Goal: Task Accomplishment & Management: Complete application form

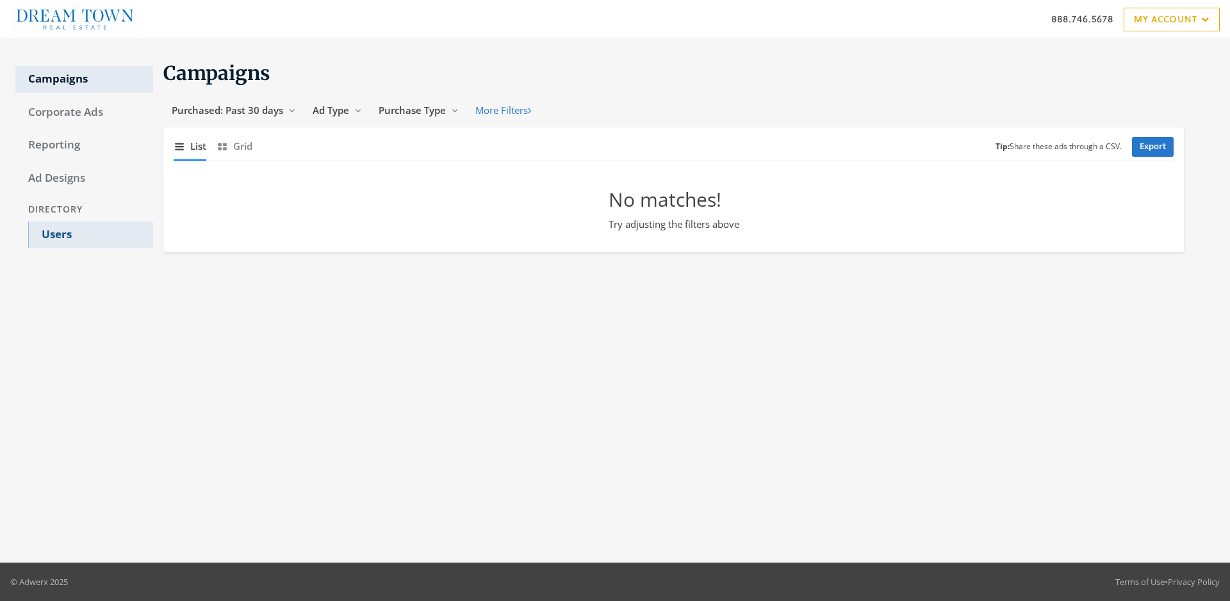
click at [90, 234] on link "Users" at bounding box center [90, 235] width 125 height 27
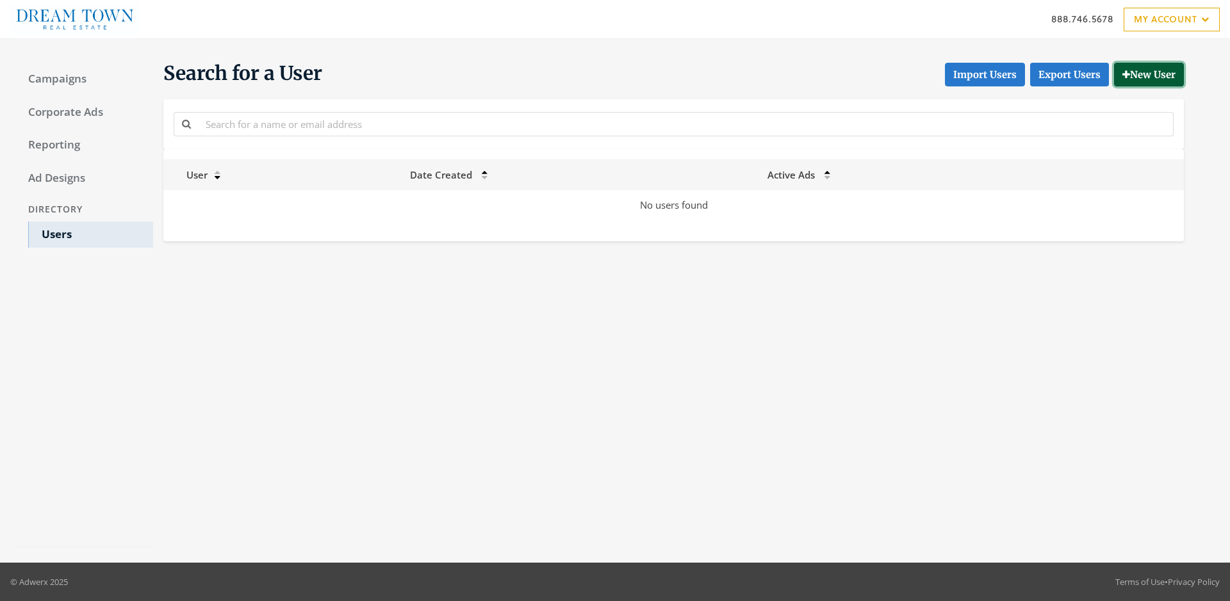
click at [1147, 74] on button "New User" at bounding box center [1149, 75] width 70 height 24
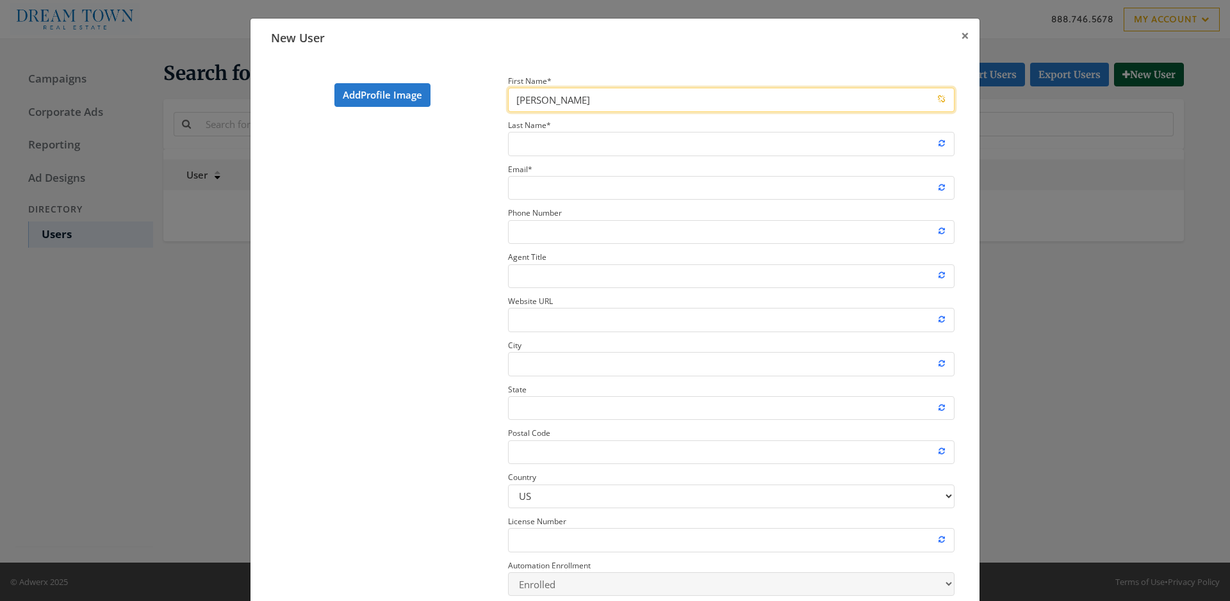
type input "[PERSON_NAME]"
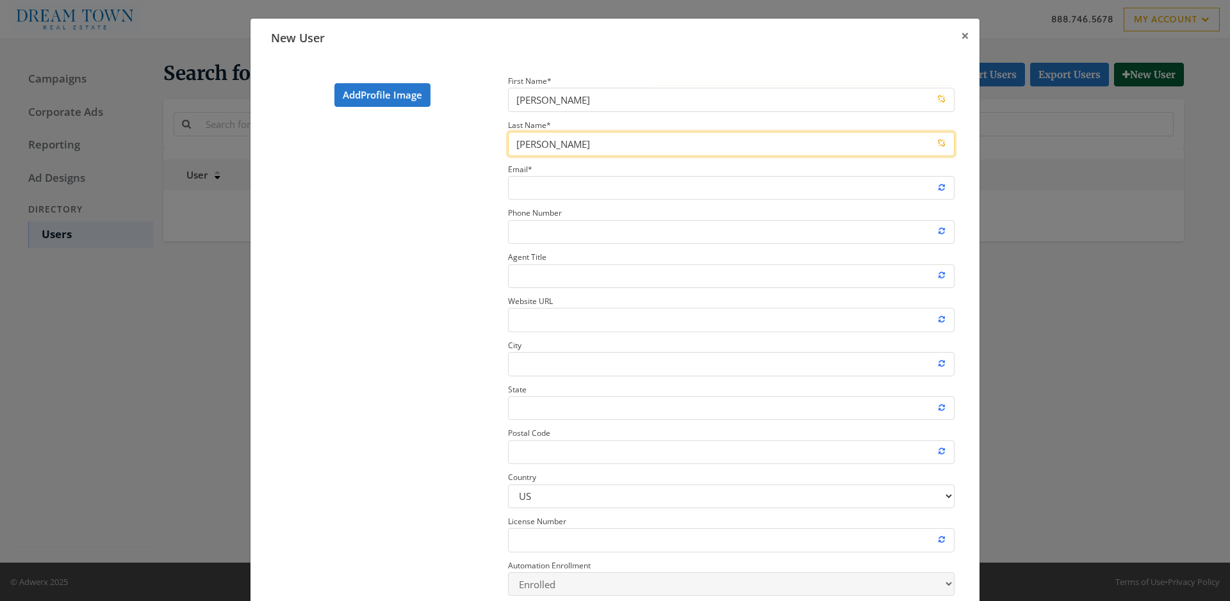
type input "[PERSON_NAME]"
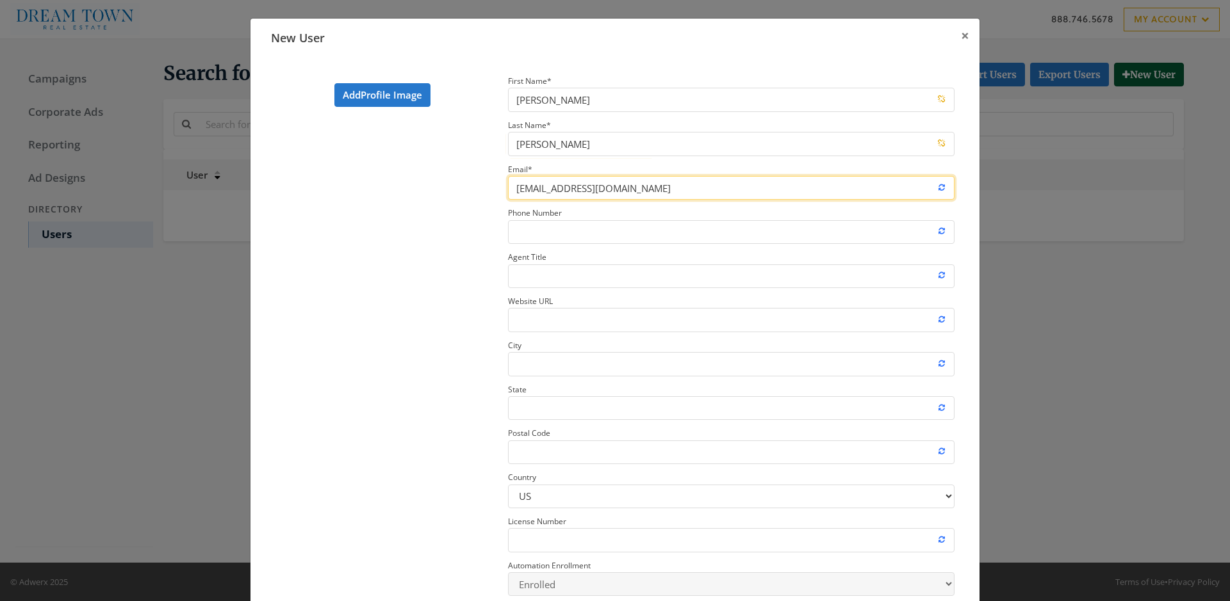
type input "[EMAIL_ADDRESS][DOMAIN_NAME]"
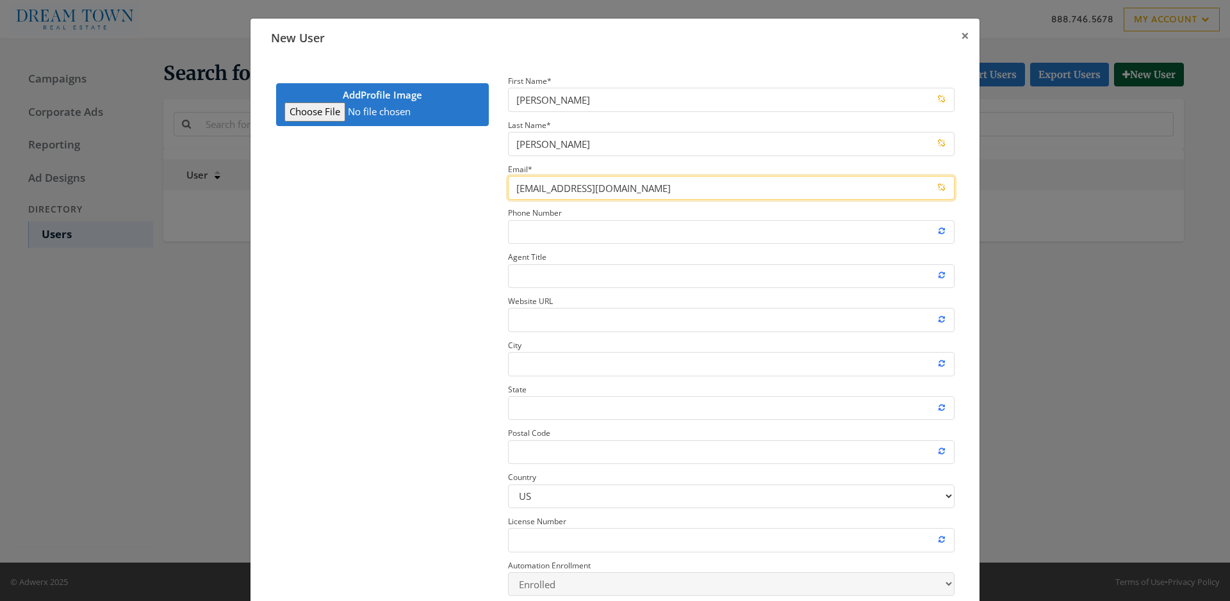
type input "C:\fakepath\download.jpeg"
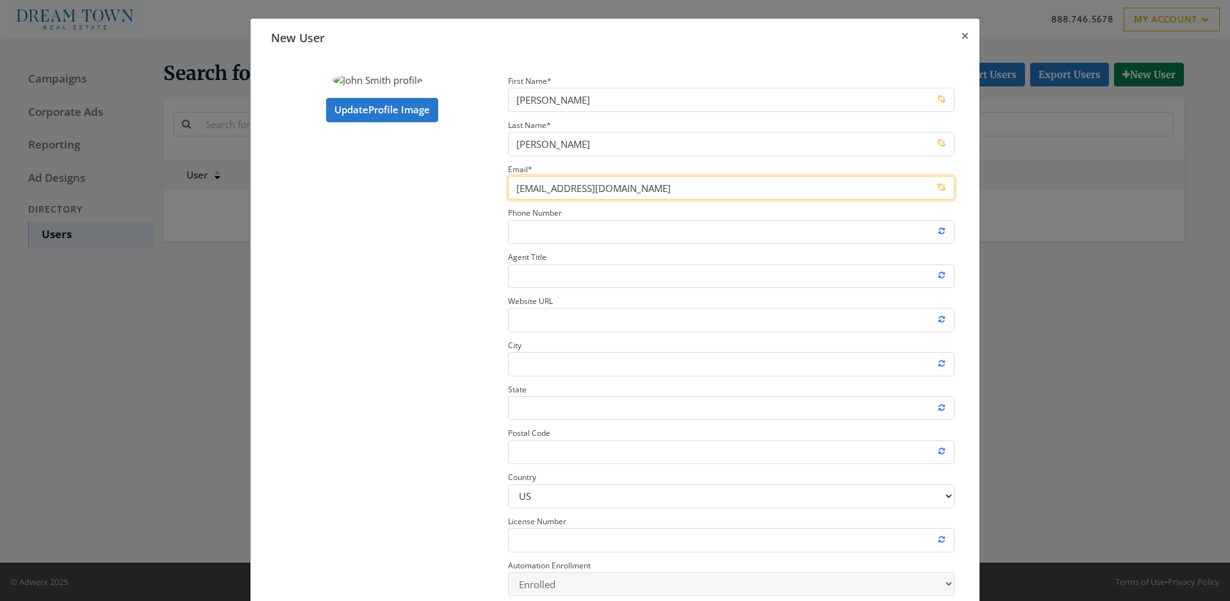
type input "[EMAIL_ADDRESS][DOMAIN_NAME]"
